Goal: Navigation & Orientation: Find specific page/section

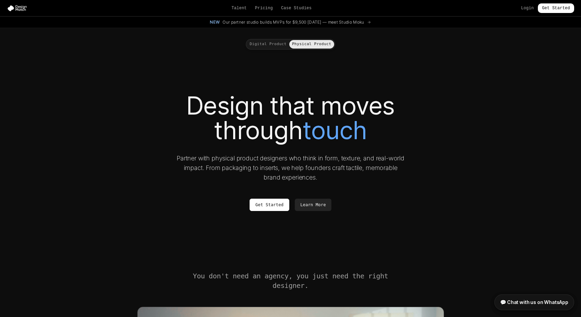
click at [270, 47] on button "Digital Product" at bounding box center [268, 44] width 42 height 9
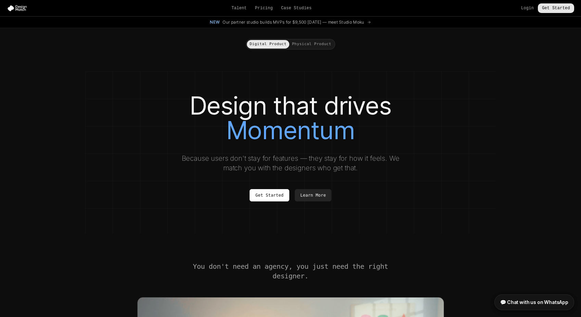
click at [552, 9] on link "Get Started" at bounding box center [555, 8] width 36 height 10
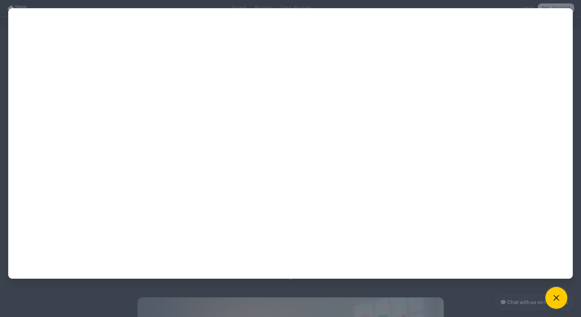
click at [553, 302] on icon at bounding box center [556, 298] width 10 height 10
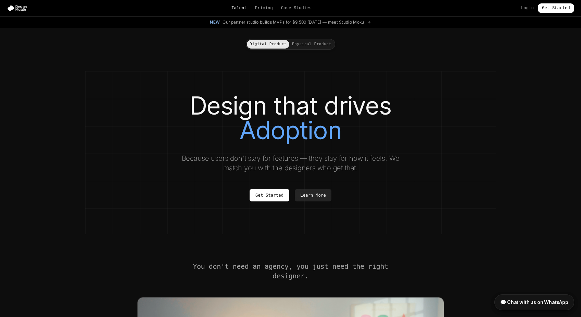
click at [235, 10] on link "Talent" at bounding box center [238, 7] width 15 height 5
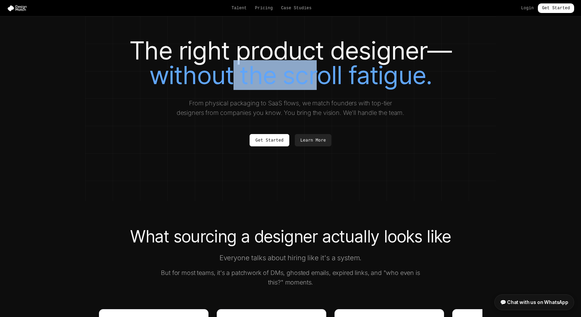
drag, startPoint x: 235, startPoint y: 68, endPoint x: 321, endPoint y: 65, distance: 86.6
click at [321, 66] on span "without the scroll fatigue." at bounding box center [290, 75] width 282 height 30
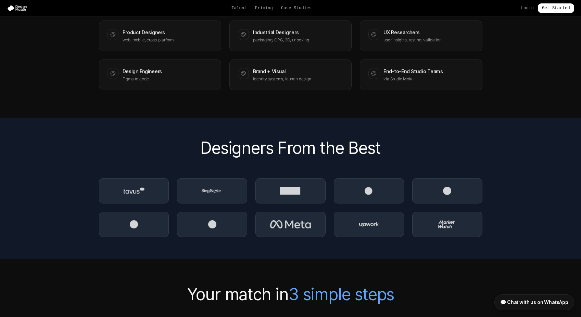
scroll to position [940, 0]
